Goal: Task Accomplishment & Management: Use online tool/utility

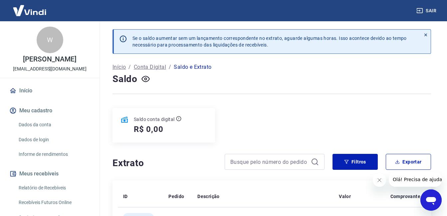
scroll to position [111, 0]
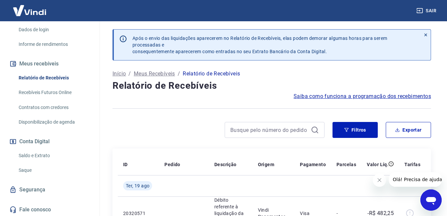
scroll to position [111, 0]
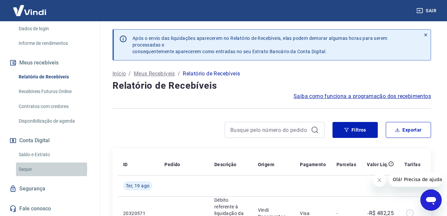
click at [25, 169] on link "Saque" at bounding box center [54, 170] width 76 height 14
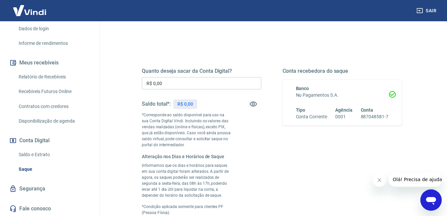
scroll to position [67, 0]
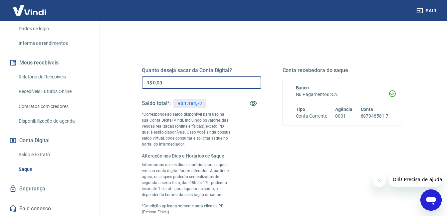
click at [173, 78] on input "R$ 0,00" at bounding box center [201, 83] width 119 height 12
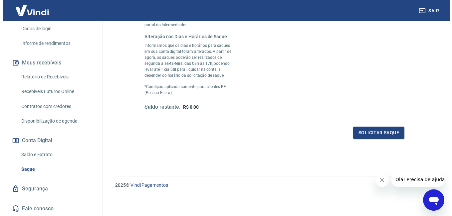
scroll to position [187, 0]
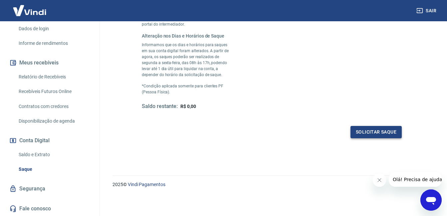
type input "R$ 1.184,77"
click at [381, 131] on button "Solicitar saque" at bounding box center [375, 132] width 51 height 12
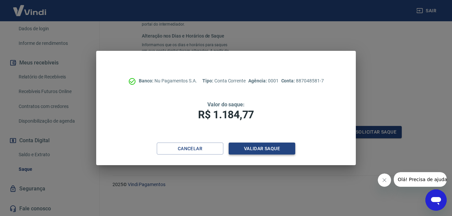
click at [255, 150] on button "Validar saque" at bounding box center [262, 149] width 67 height 12
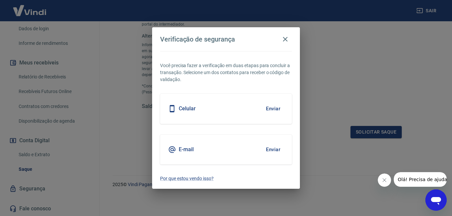
click at [274, 109] on button "Enviar" at bounding box center [273, 109] width 22 height 14
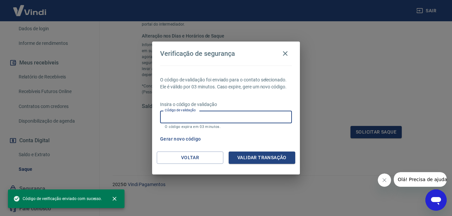
click at [192, 116] on input "Código de validação" at bounding box center [226, 117] width 132 height 12
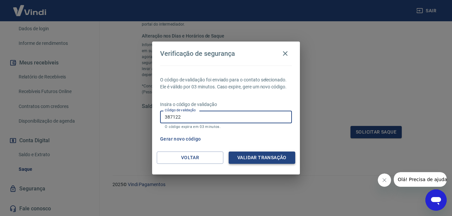
type input "387122"
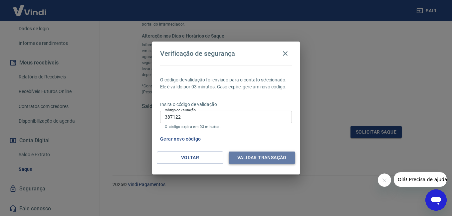
click at [253, 156] on button "Validar transação" at bounding box center [262, 158] width 67 height 12
